Goal: Task Accomplishment & Management: Manage account settings

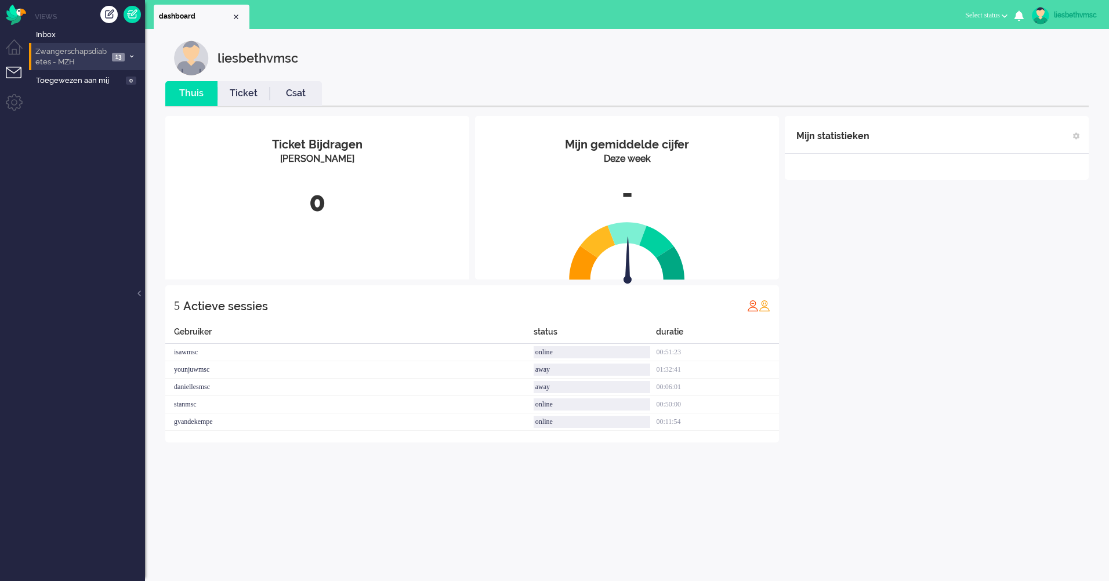
click at [65, 53] on span "Zwangerschapsdiabetes - MZH" at bounding box center [71, 56] width 75 height 21
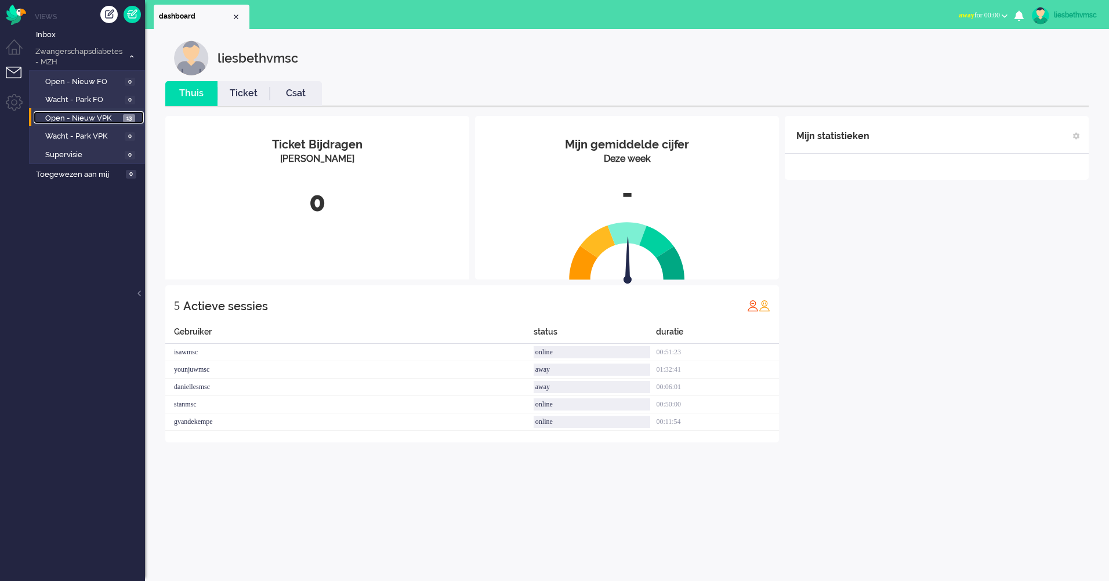
click at [90, 113] on link "Open - Nieuw VPK 13" at bounding box center [89, 117] width 110 height 13
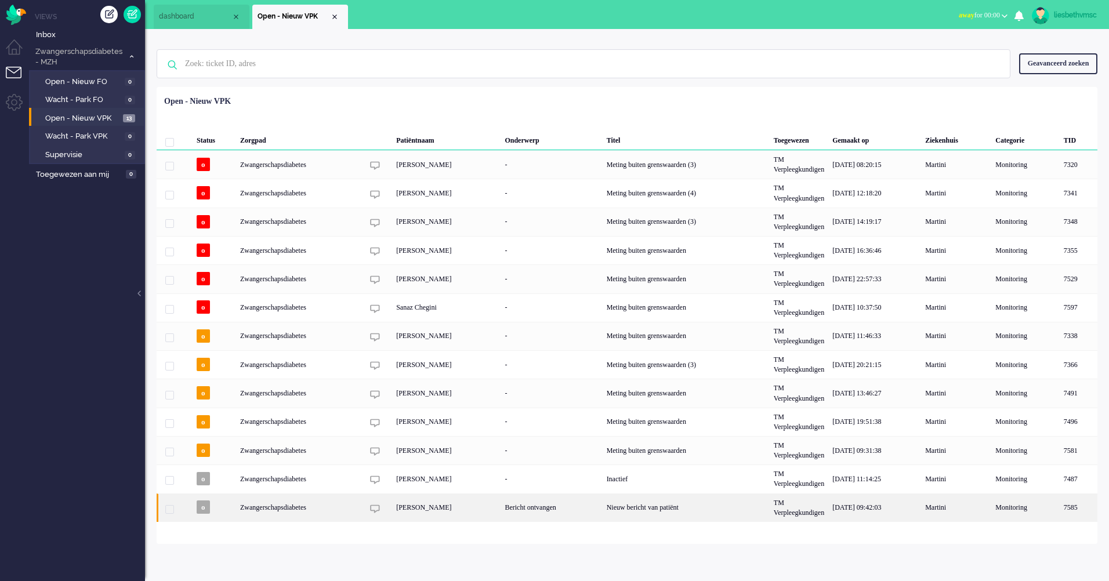
click at [603, 508] on div "Zwangerschapsdiabetes" at bounding box center [686, 508] width 167 height 28
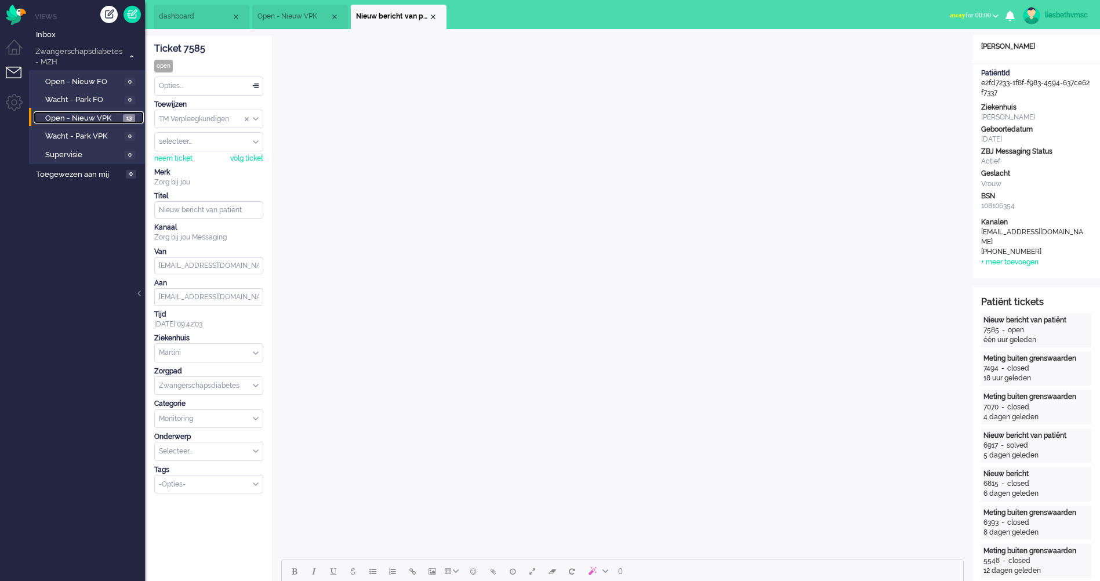
click at [78, 112] on link "Open - Nieuw VPK 13" at bounding box center [89, 117] width 110 height 13
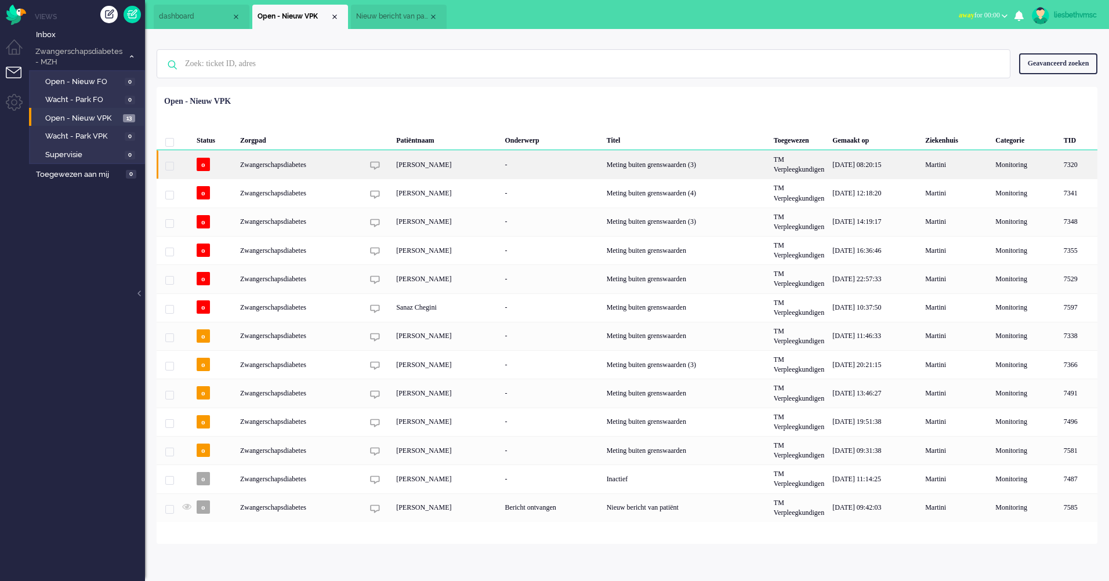
click at [461, 168] on div "[PERSON_NAME]" at bounding box center [446, 164] width 108 height 28
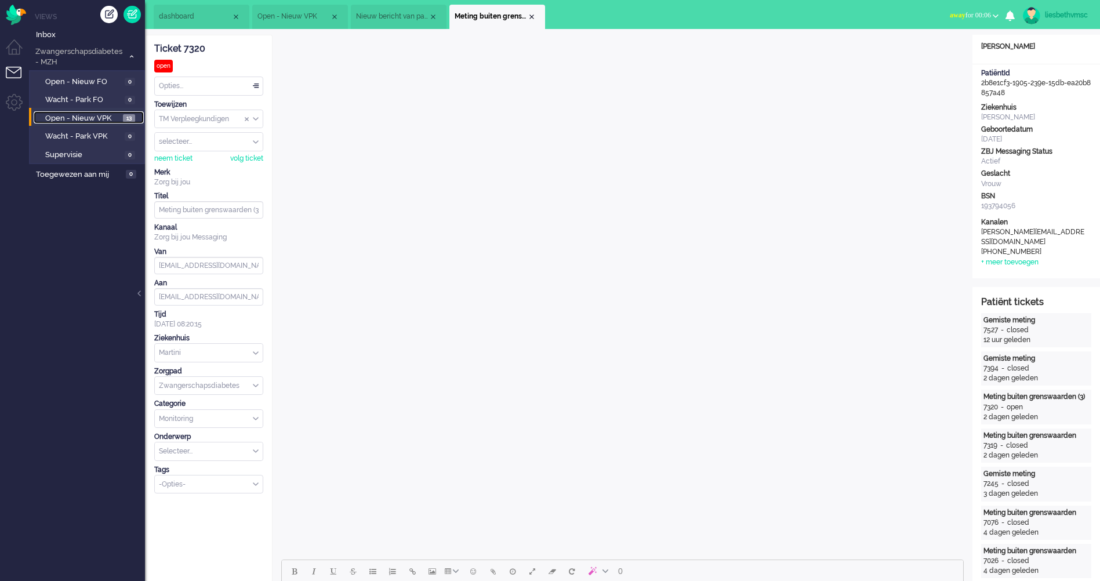
click at [88, 120] on span "Open - Nieuw VPK" at bounding box center [82, 118] width 75 height 11
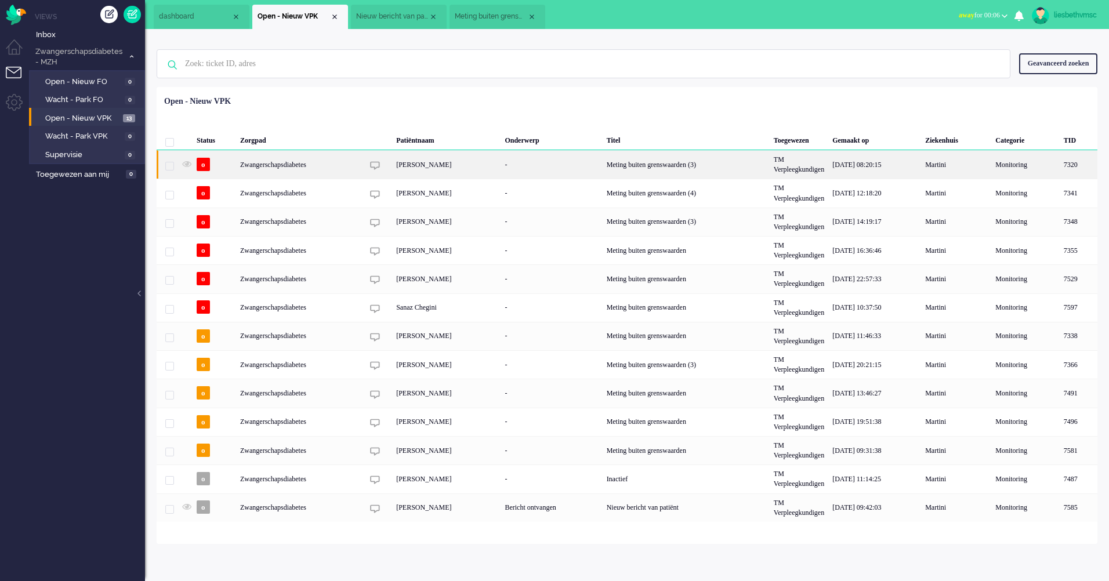
click at [603, 168] on div "Zwangerschapsdiabetes" at bounding box center [686, 164] width 167 height 28
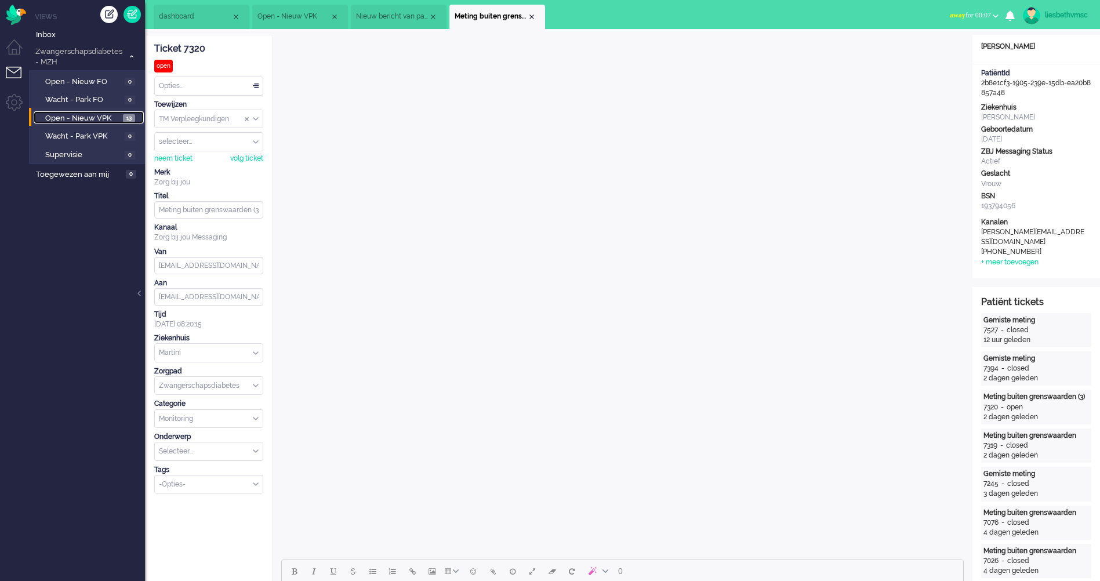
click at [96, 119] on span "Open - Nieuw VPK" at bounding box center [82, 118] width 75 height 11
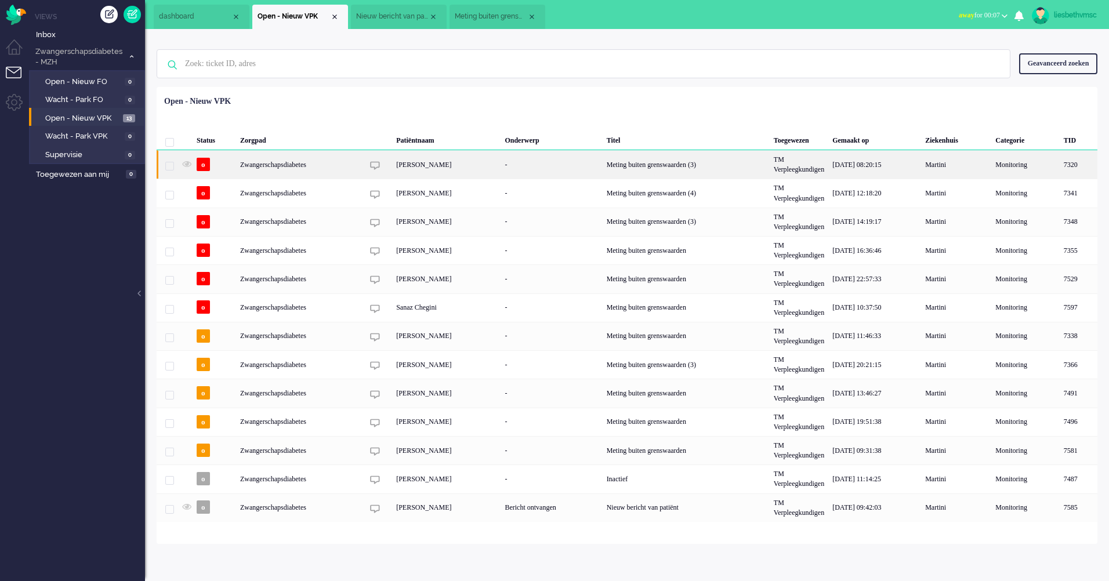
click at [603, 163] on div "Zwangerschapsdiabetes" at bounding box center [686, 164] width 167 height 28
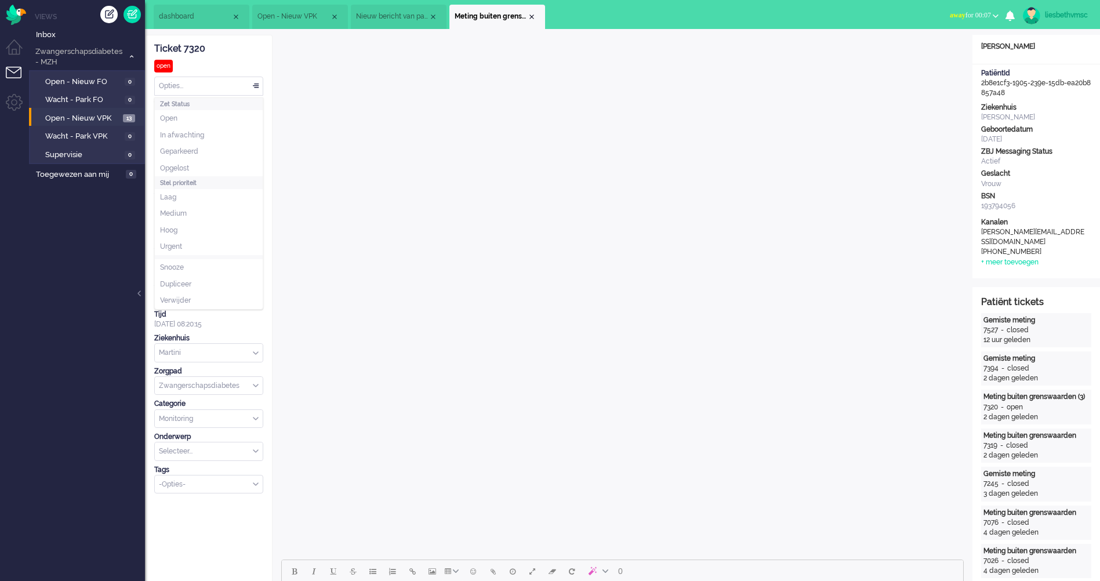
click at [256, 87] on div "Opties..." at bounding box center [209, 86] width 108 height 18
click at [256, 87] on span at bounding box center [256, 86] width 12 height 8
click at [256, 87] on div "Opties..." at bounding box center [209, 86] width 108 height 18
click at [194, 170] on li "Opgelost" at bounding box center [209, 168] width 108 height 17
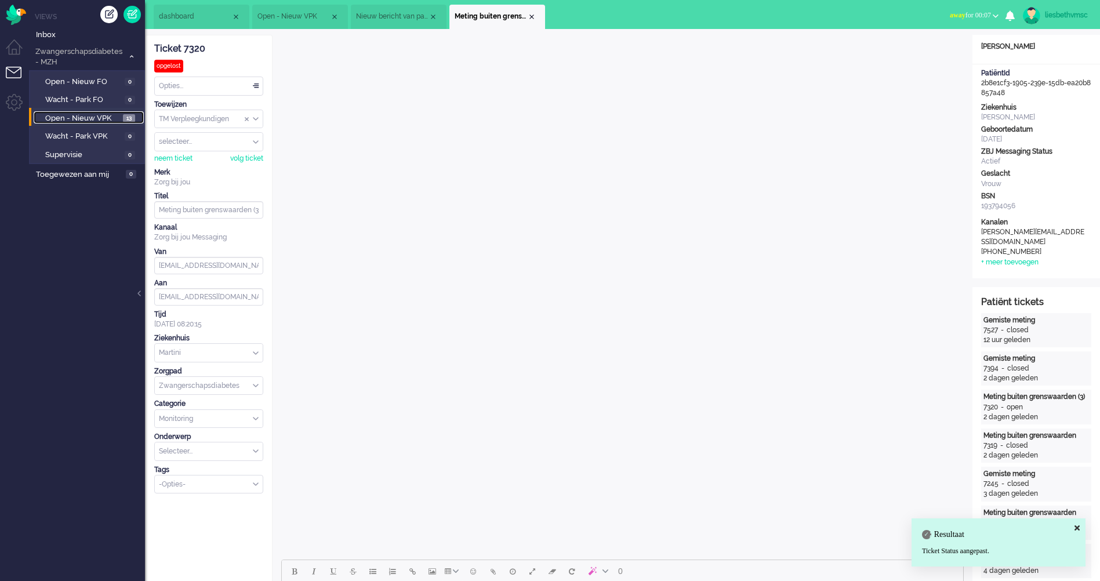
click at [81, 119] on span "Open - Nieuw VPK" at bounding box center [82, 118] width 75 height 11
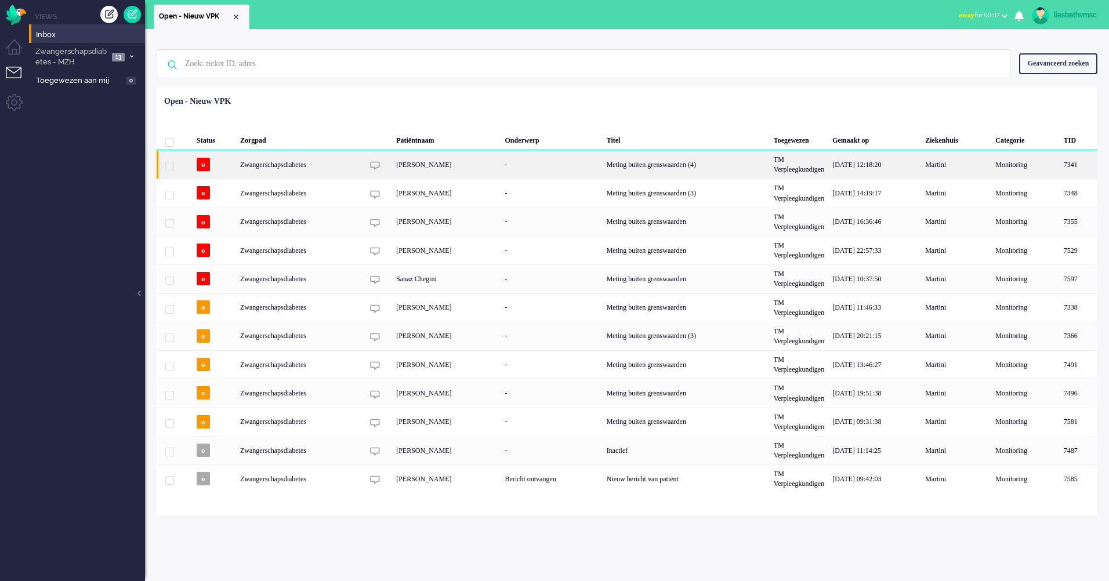
click at [450, 167] on div "[PERSON_NAME]" at bounding box center [446, 164] width 108 height 28
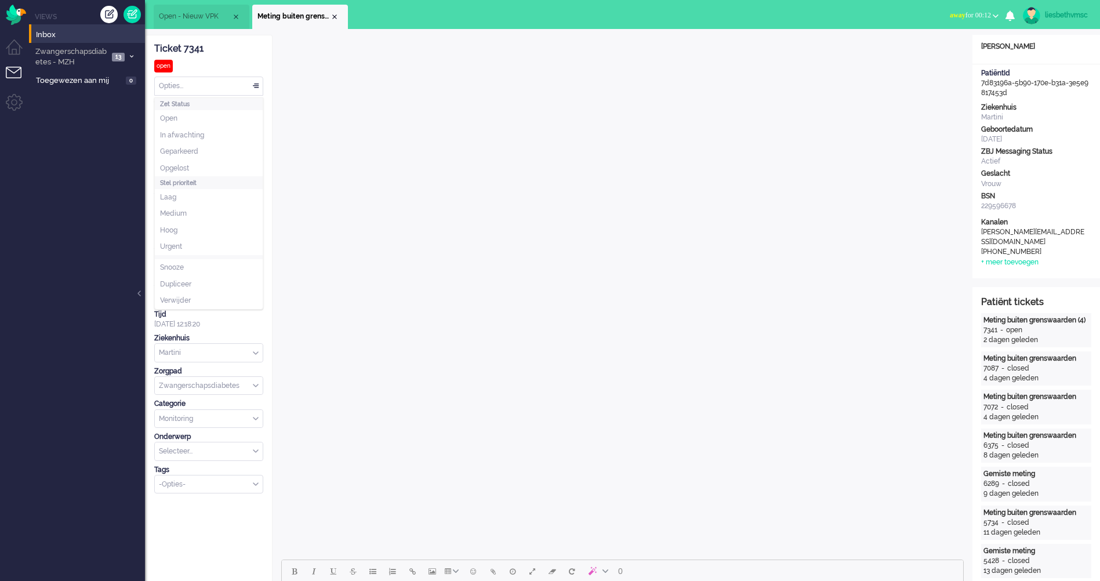
click at [257, 86] on div "Opties..." at bounding box center [209, 86] width 108 height 18
click at [196, 166] on li "Opgelost" at bounding box center [209, 168] width 108 height 17
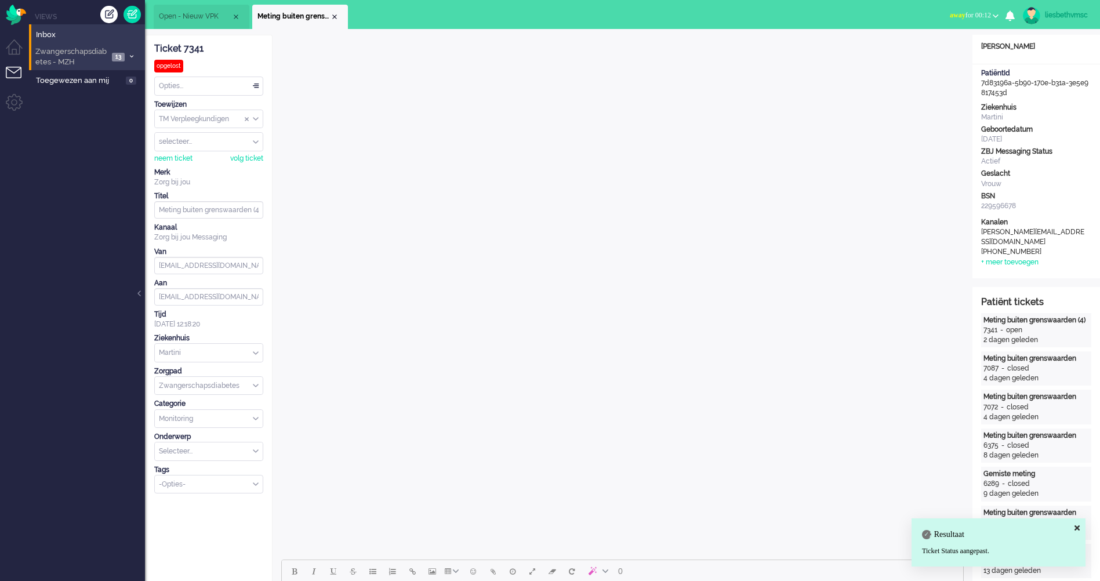
click at [79, 57] on span "Zwangerschapsdiabetes - MZH" at bounding box center [71, 56] width 75 height 21
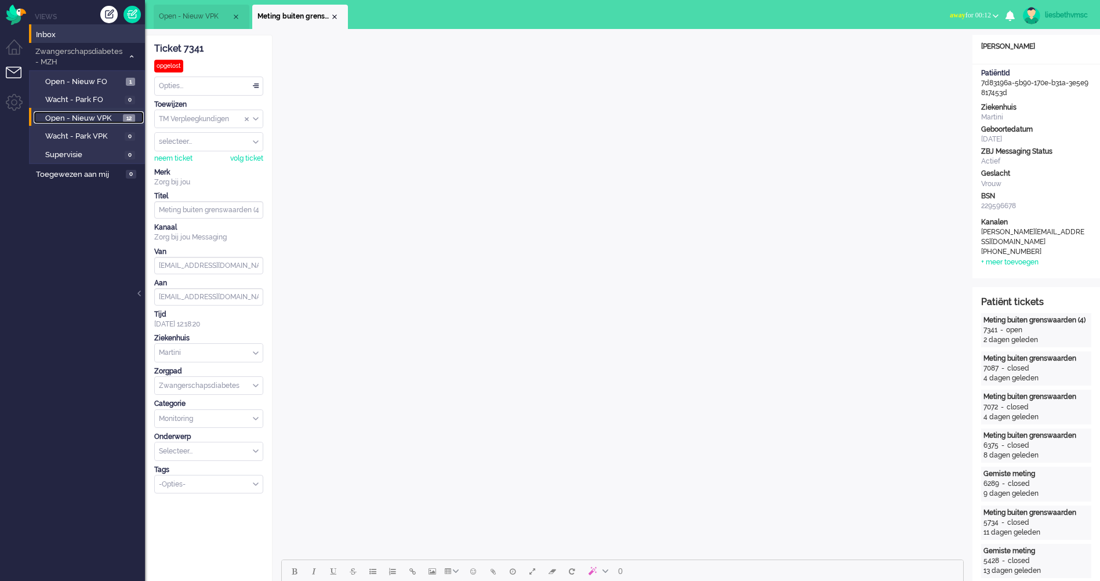
click at [76, 117] on span "Open - Nieuw VPK" at bounding box center [82, 118] width 75 height 11
